Goal: Navigation & Orientation: Understand site structure

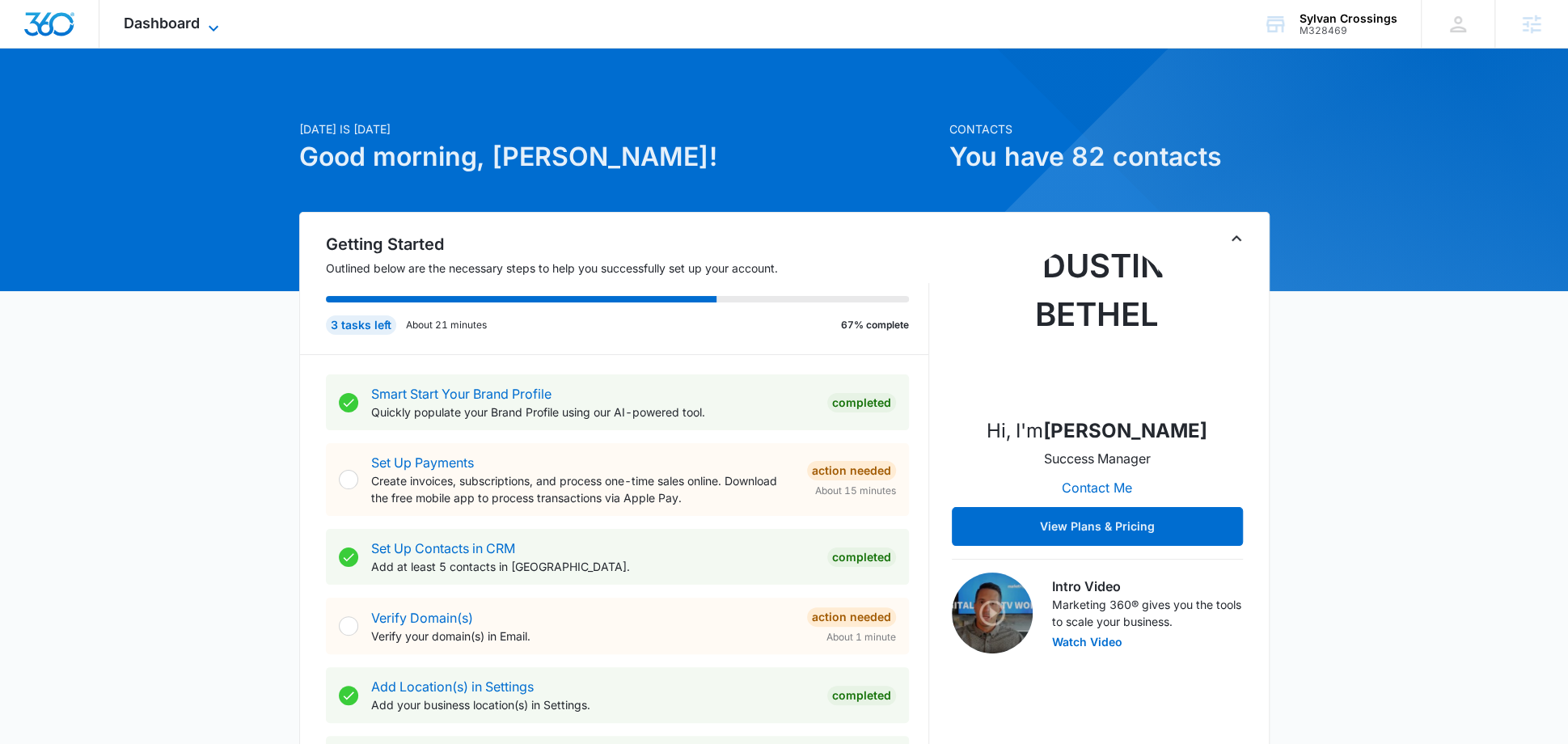
click at [170, 26] on span "Dashboard" at bounding box center [161, 23] width 76 height 17
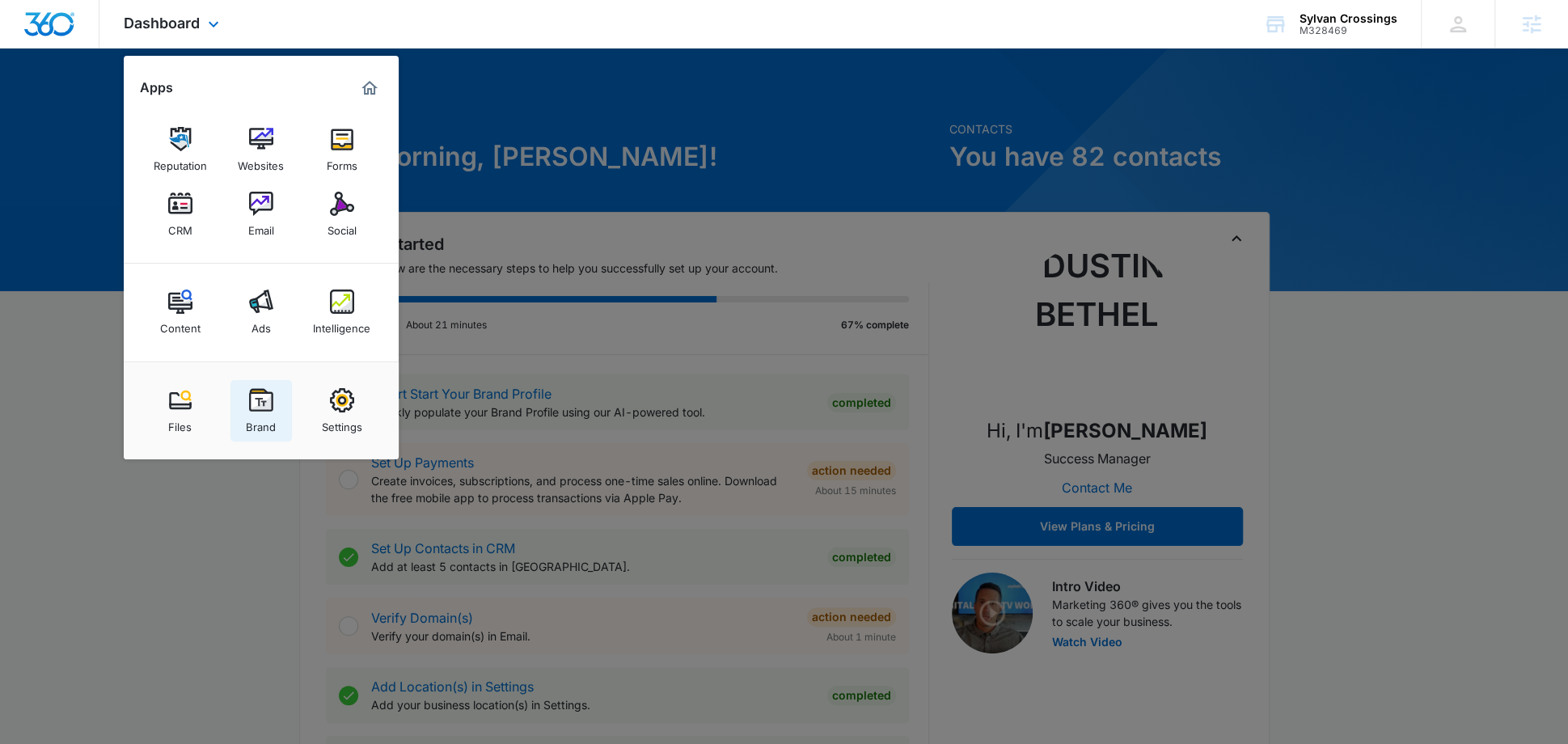
click at [259, 407] on img at bounding box center [261, 400] width 24 height 24
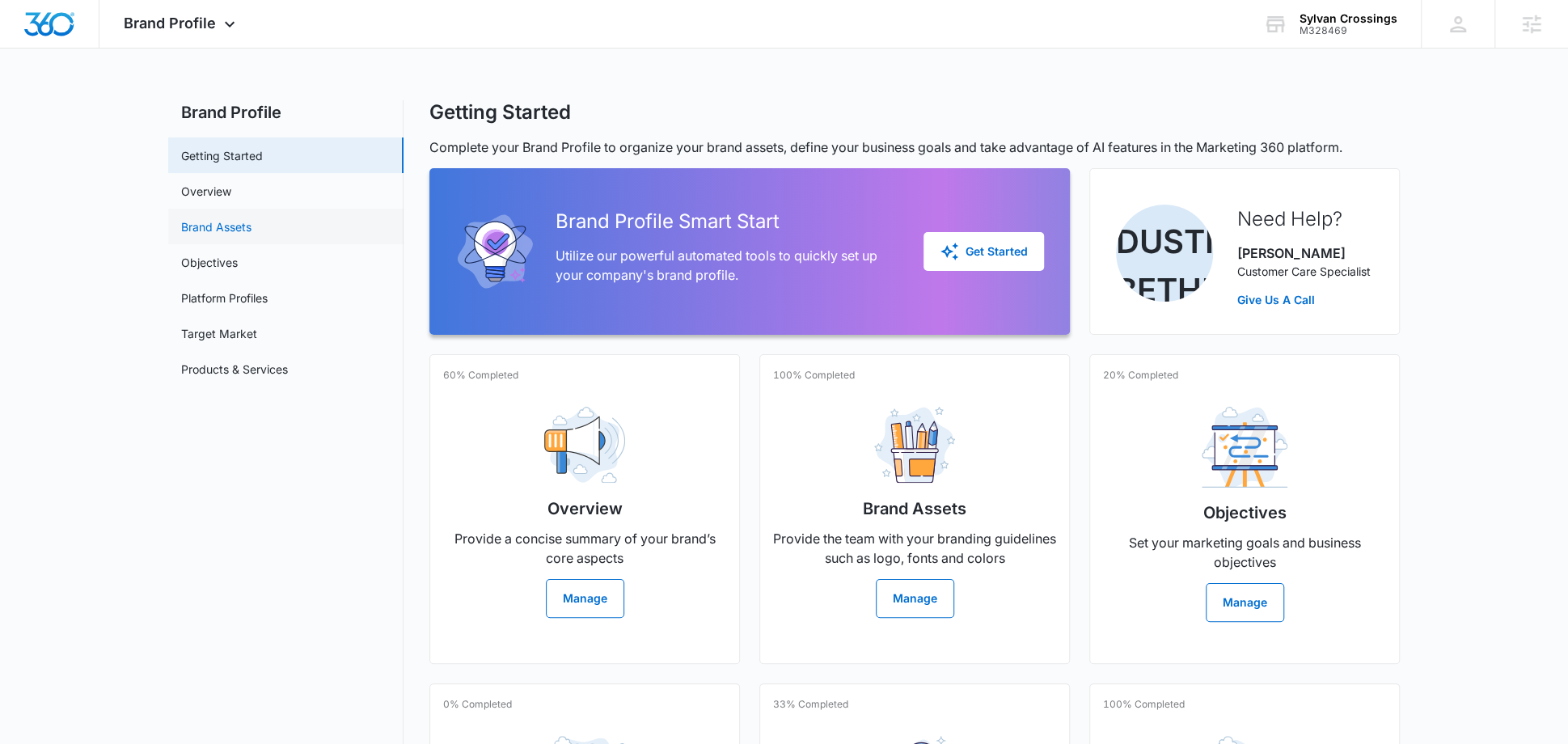
click at [252, 227] on link "Brand Assets" at bounding box center [216, 227] width 70 height 17
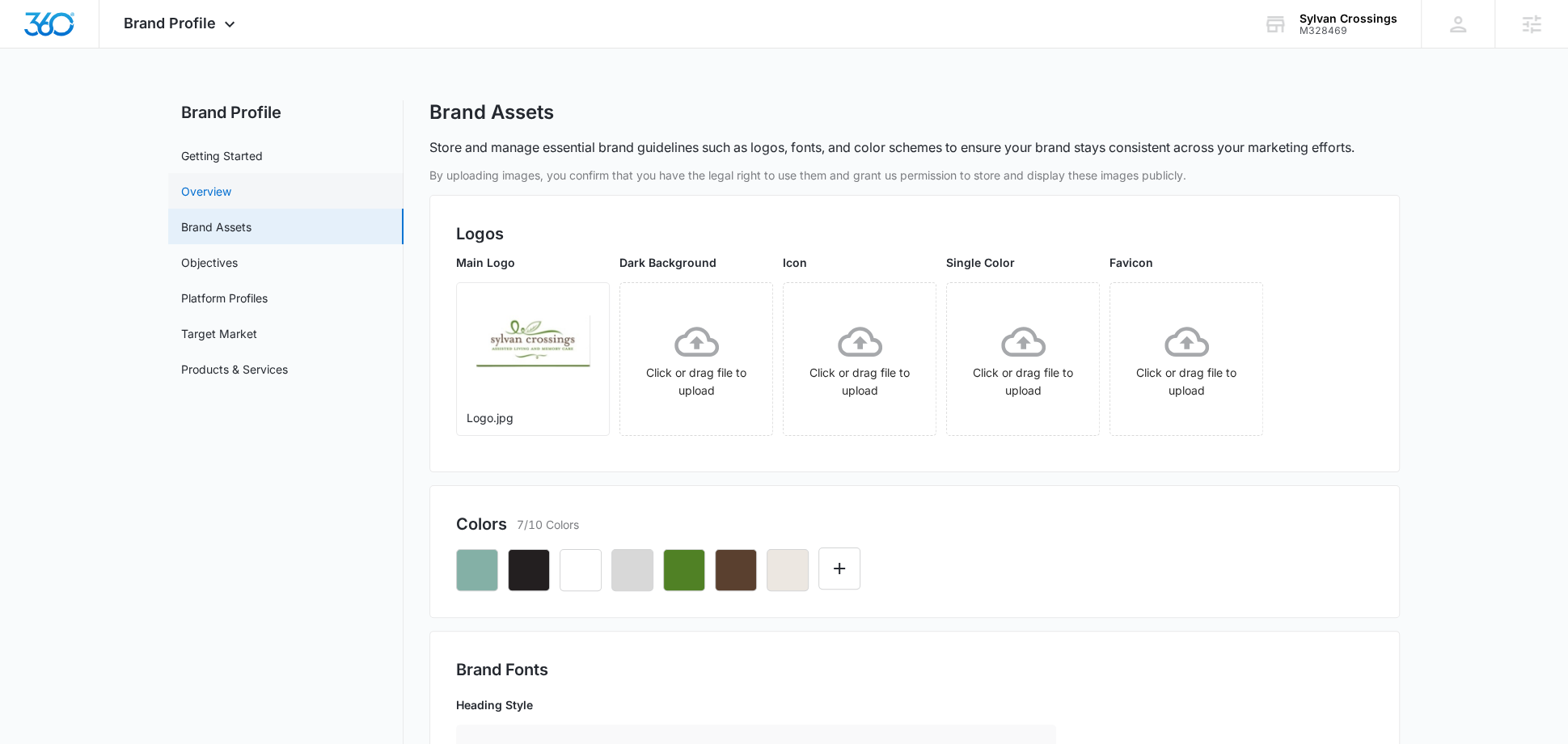
click at [231, 184] on link "Overview" at bounding box center [206, 191] width 50 height 17
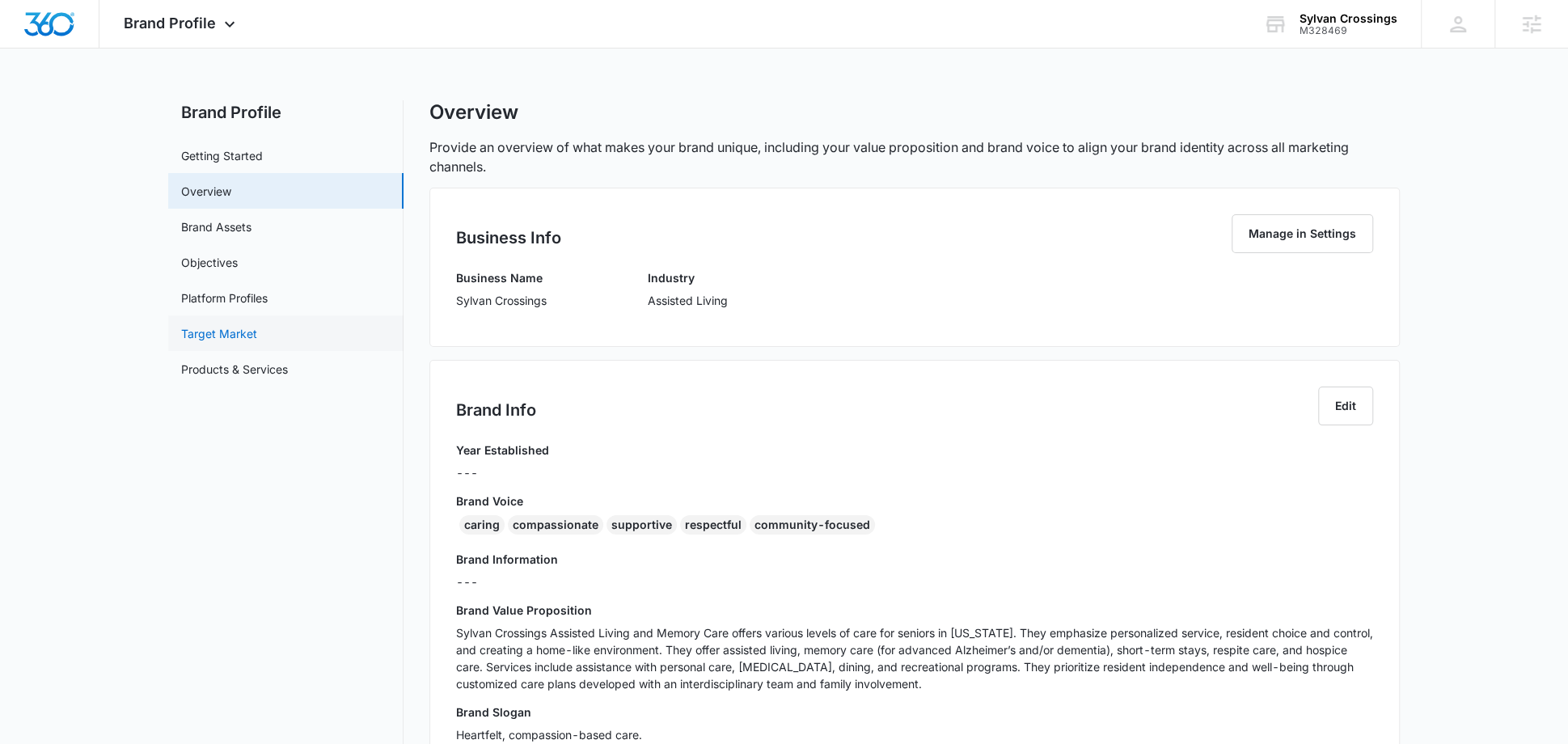
click at [253, 327] on link "Target Market" at bounding box center [218, 334] width 76 height 17
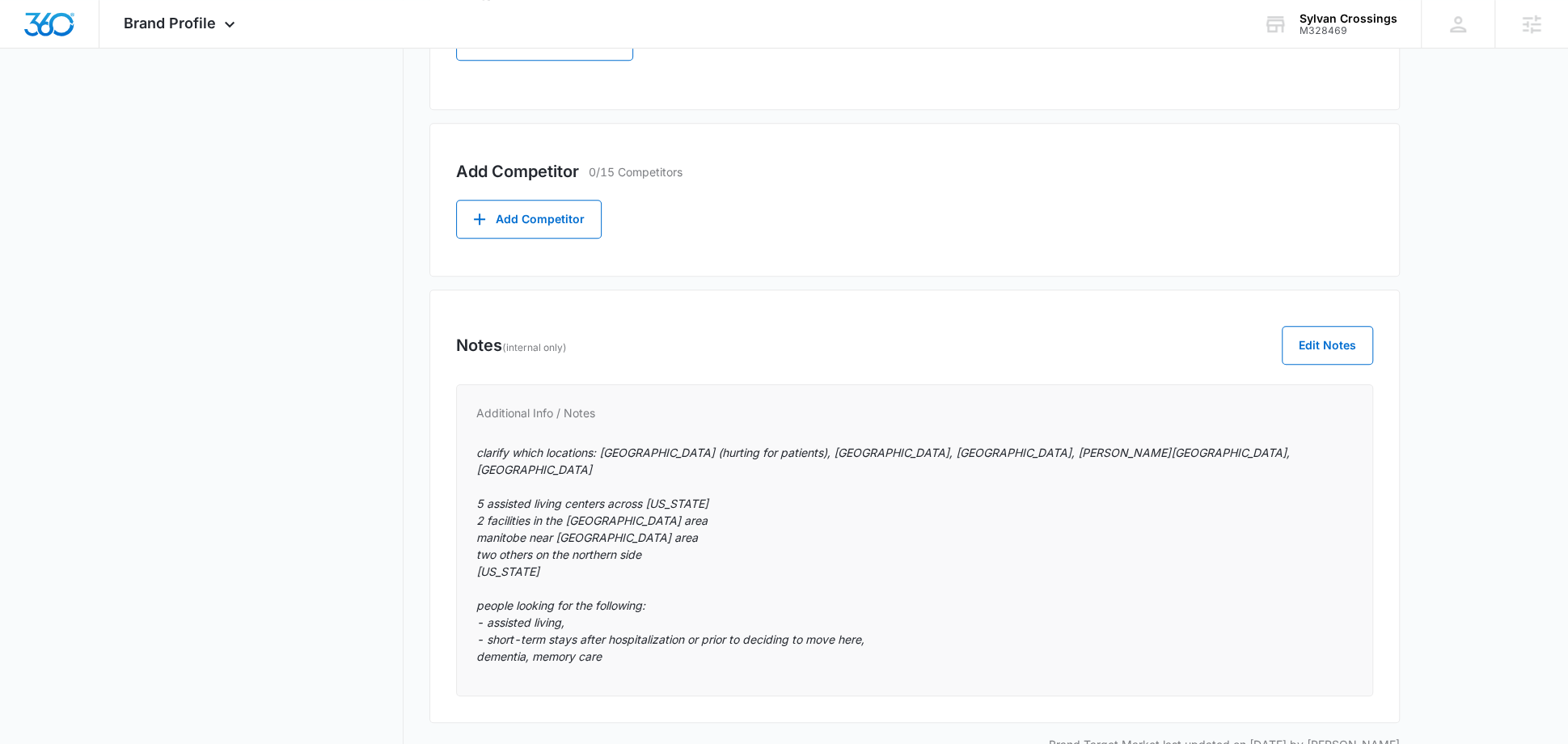
scroll to position [686, 0]
